Goal: Find specific page/section

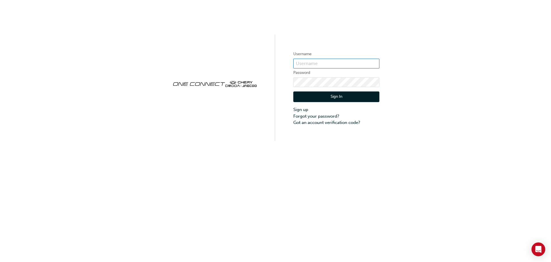
type input "CHAU1754"
click at [359, 96] on button "Sign In" at bounding box center [336, 96] width 86 height 11
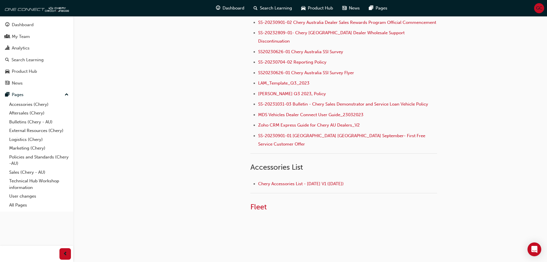
scroll to position [186, 0]
click at [258, 201] on span "Fleet" at bounding box center [258, 205] width 16 height 9
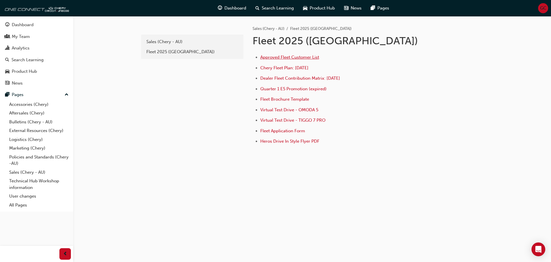
click at [296, 57] on span "Approved Fleet Customer List" at bounding box center [289, 57] width 59 height 5
